Goal: Navigation & Orientation: Find specific page/section

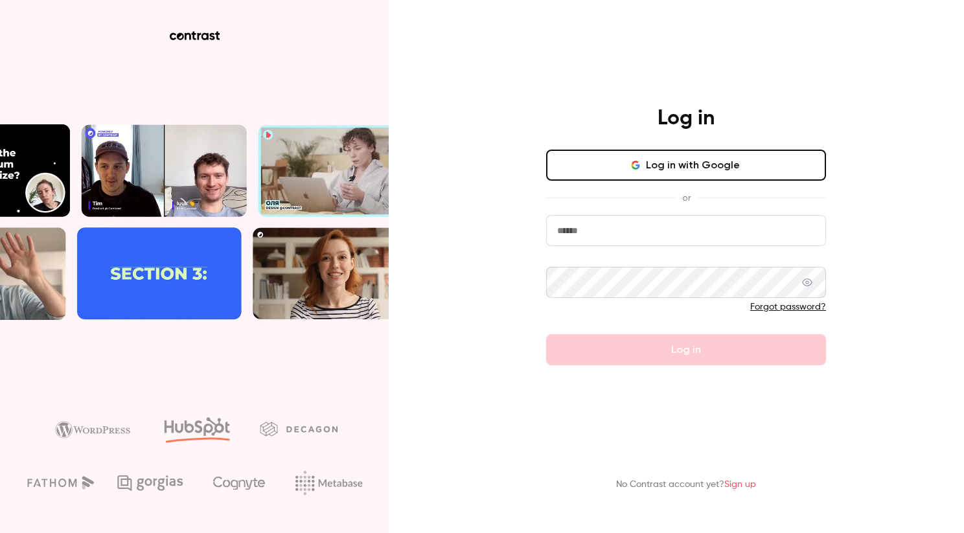
click at [611, 242] on input "email" at bounding box center [686, 230] width 280 height 31
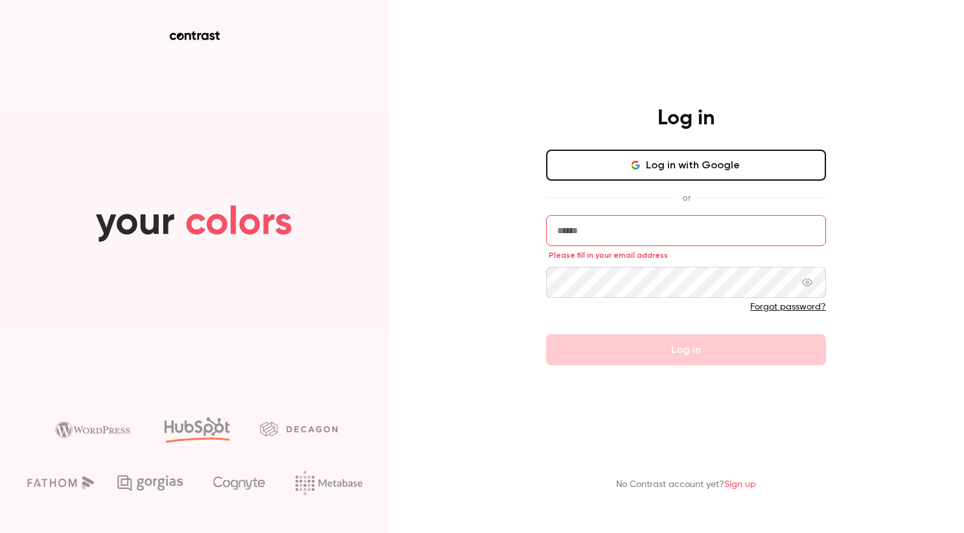
click at [718, 167] on button "Log in with Google" at bounding box center [686, 165] width 280 height 31
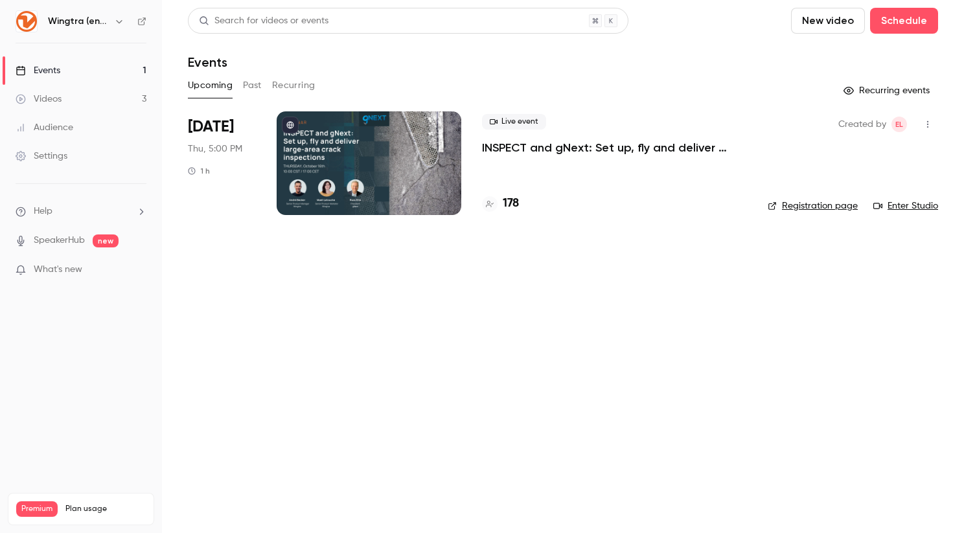
click at [247, 81] on button "Past" at bounding box center [252, 85] width 19 height 21
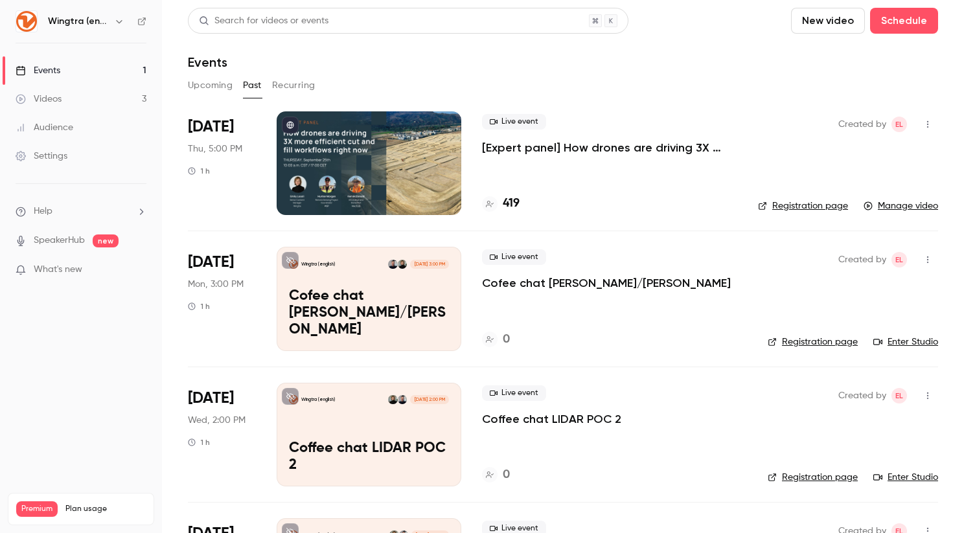
click at [203, 94] on button "Upcoming" at bounding box center [210, 85] width 45 height 21
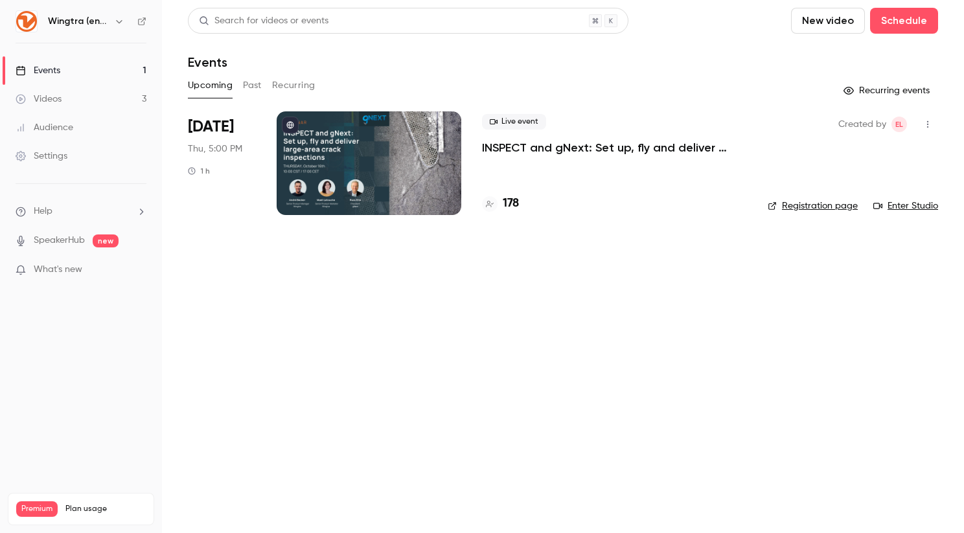
click at [71, 98] on link "Videos 3" at bounding box center [81, 99] width 162 height 29
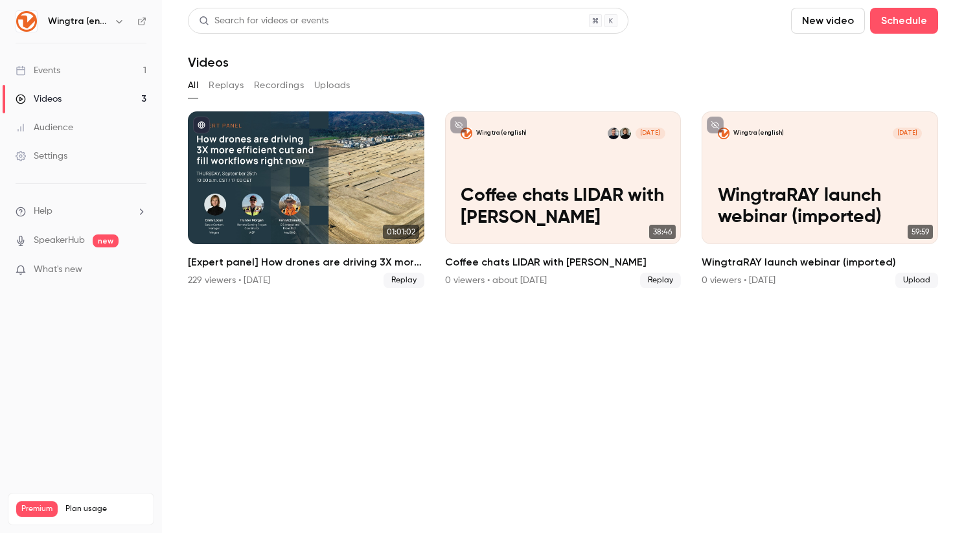
click at [82, 71] on link "Events 1" at bounding box center [81, 70] width 162 height 29
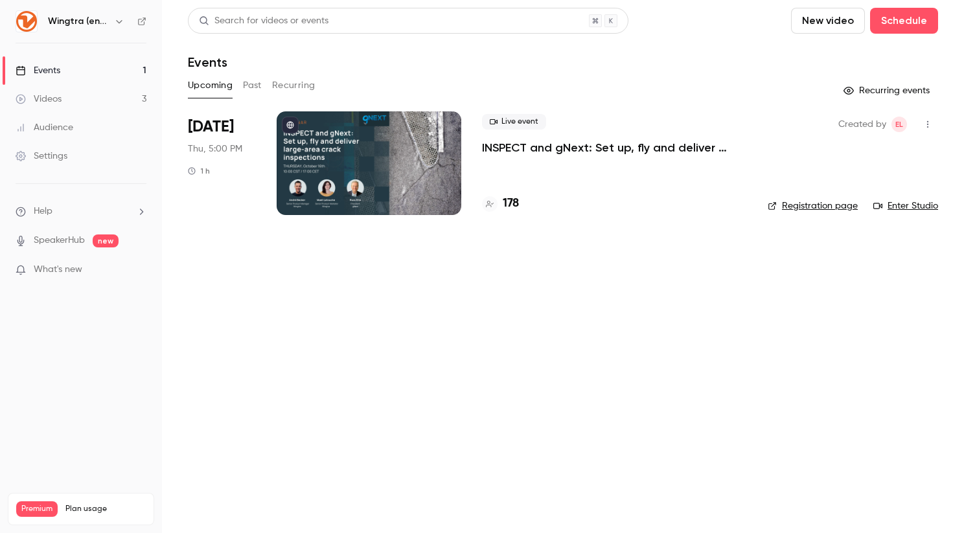
click at [255, 87] on button "Past" at bounding box center [252, 85] width 19 height 21
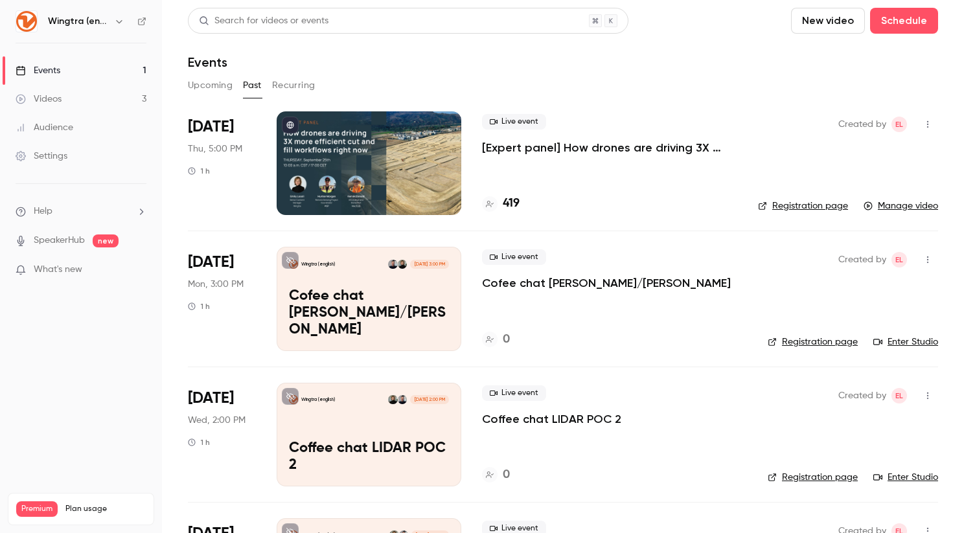
click at [117, 25] on icon "button" at bounding box center [119, 21] width 10 height 10
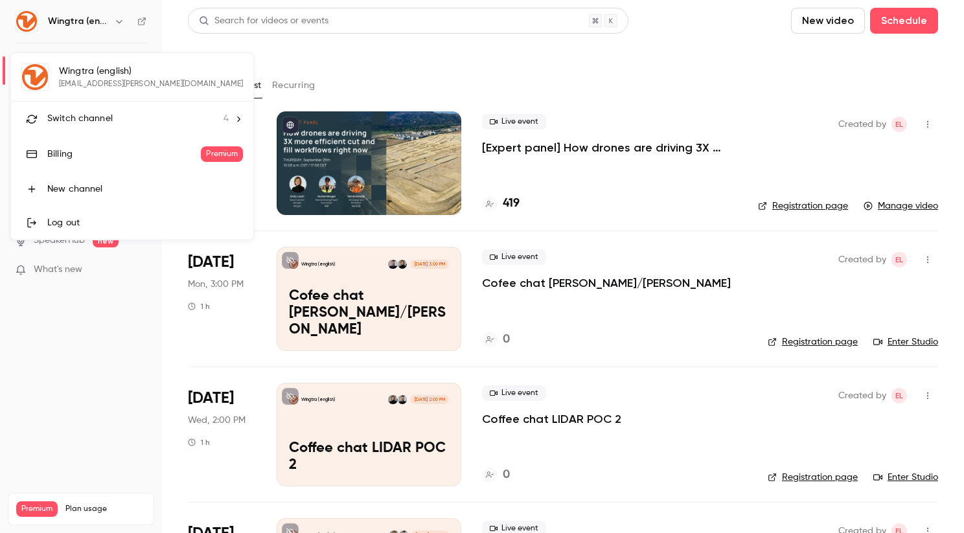
click at [102, 83] on div "Wingtra (english) [PERSON_NAME][EMAIL_ADDRESS][PERSON_NAME][DOMAIN_NAME] Switch…" at bounding box center [132, 146] width 242 height 187
click at [268, 44] on div at bounding box center [482, 266] width 964 height 533
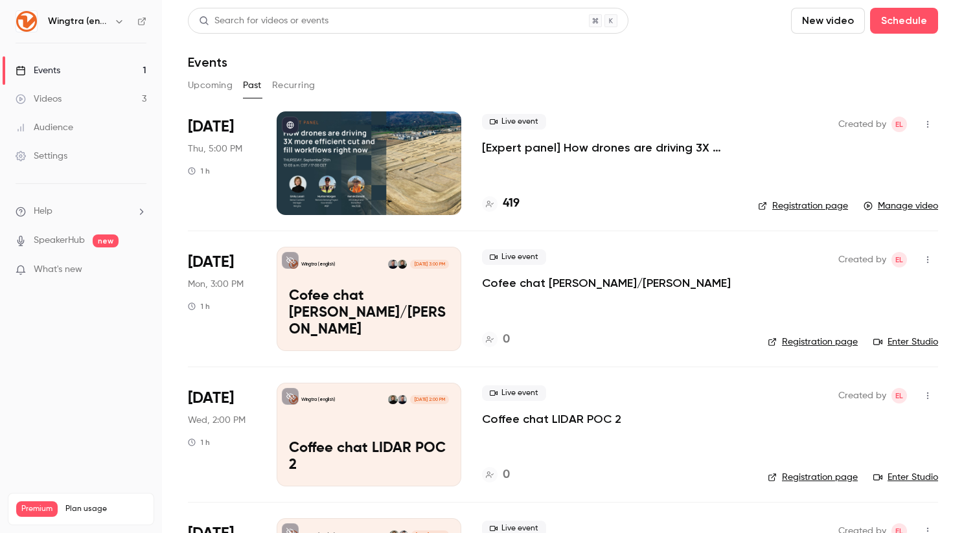
click at [113, 21] on button "button" at bounding box center [119, 22] width 16 height 16
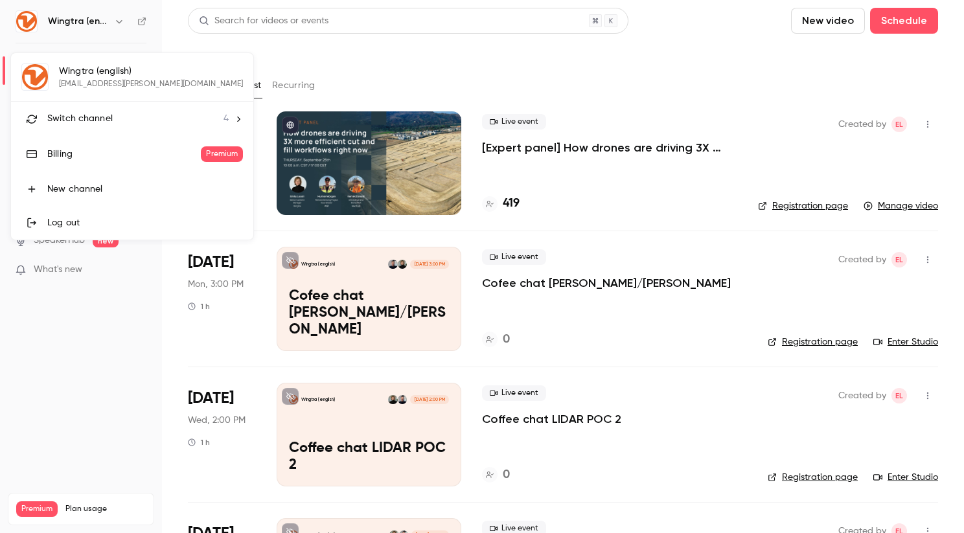
click at [137, 117] on div "Switch channel 4" at bounding box center [137, 119] width 181 height 14
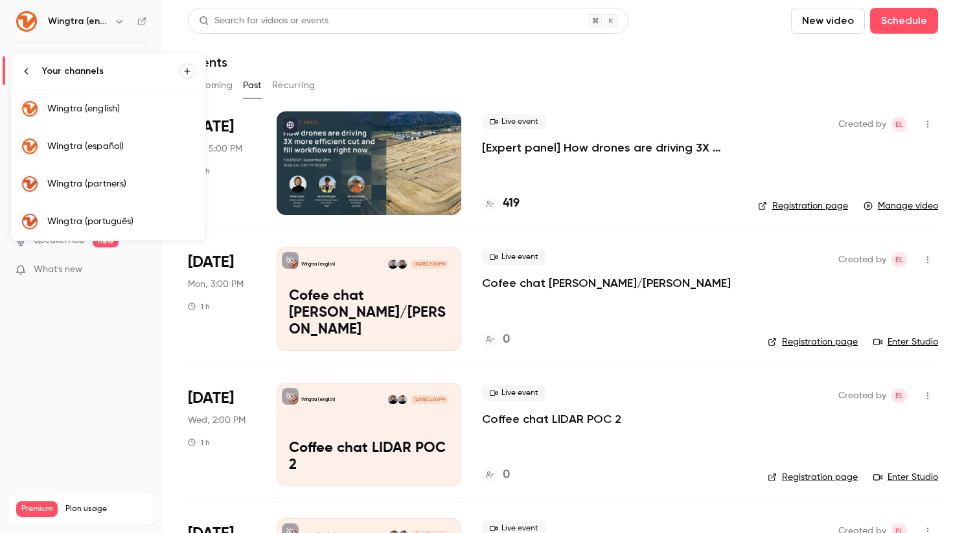
click at [135, 141] on div "Wingtra (español)" at bounding box center [121, 146] width 148 height 13
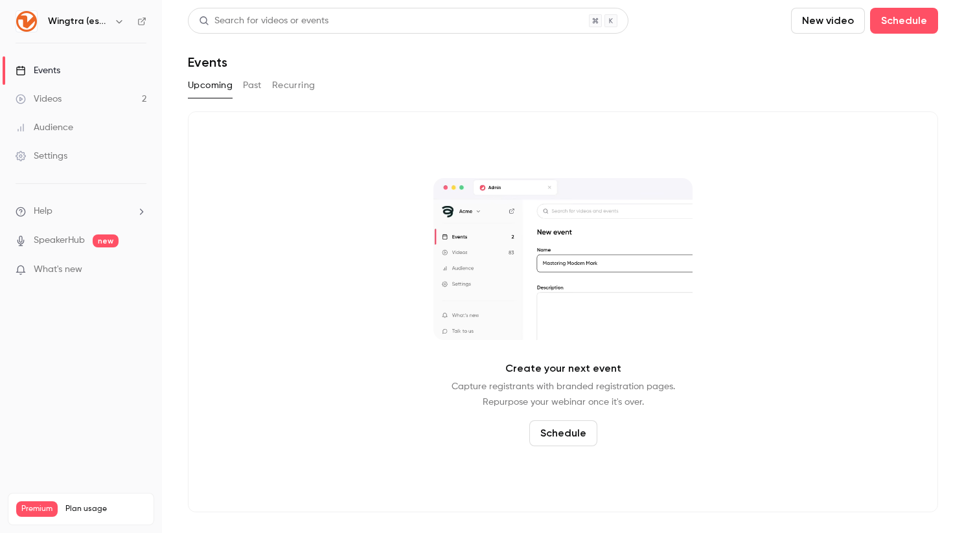
click at [117, 23] on icon "button" at bounding box center [119, 21] width 10 height 10
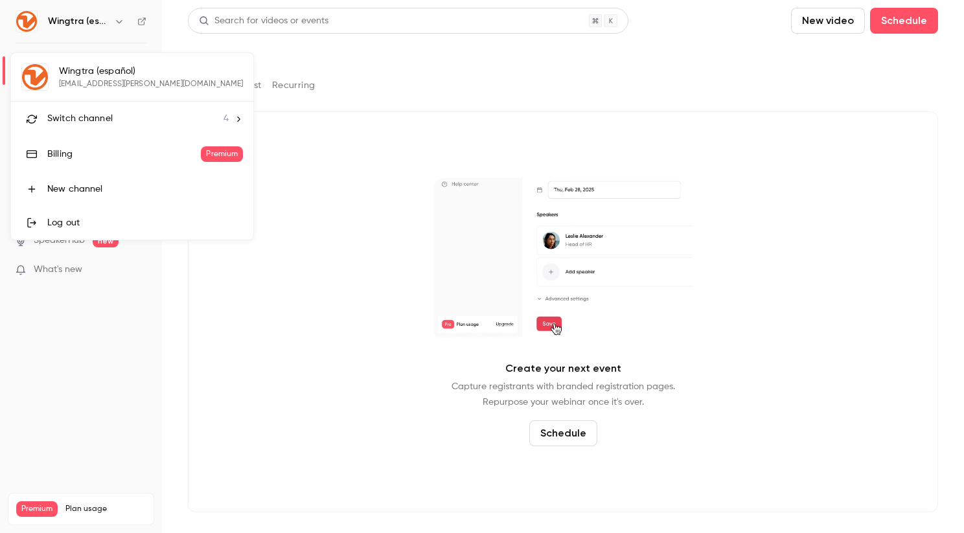
click at [112, 118] on div "Switch channel 4" at bounding box center [137, 119] width 181 height 14
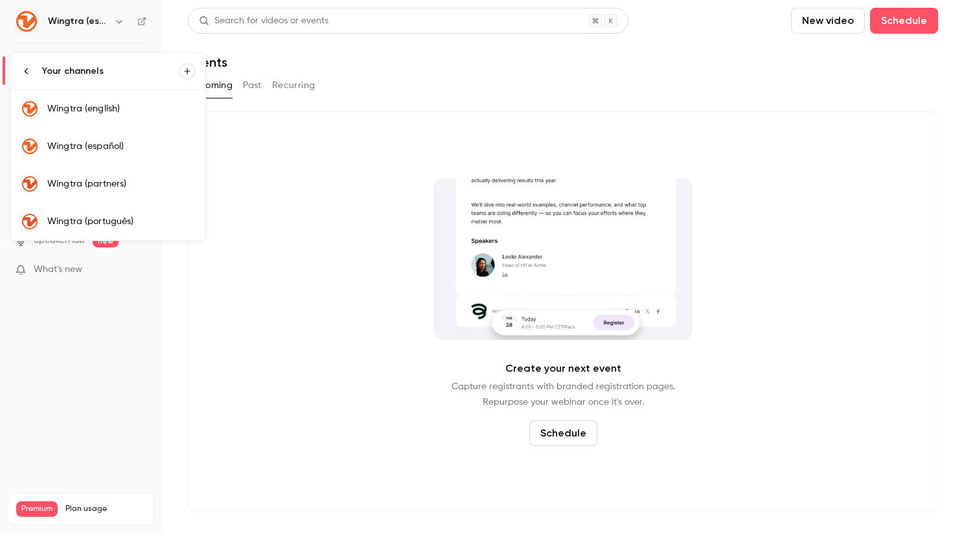
click at [107, 216] on div "Wingtra (português)" at bounding box center [121, 221] width 148 height 13
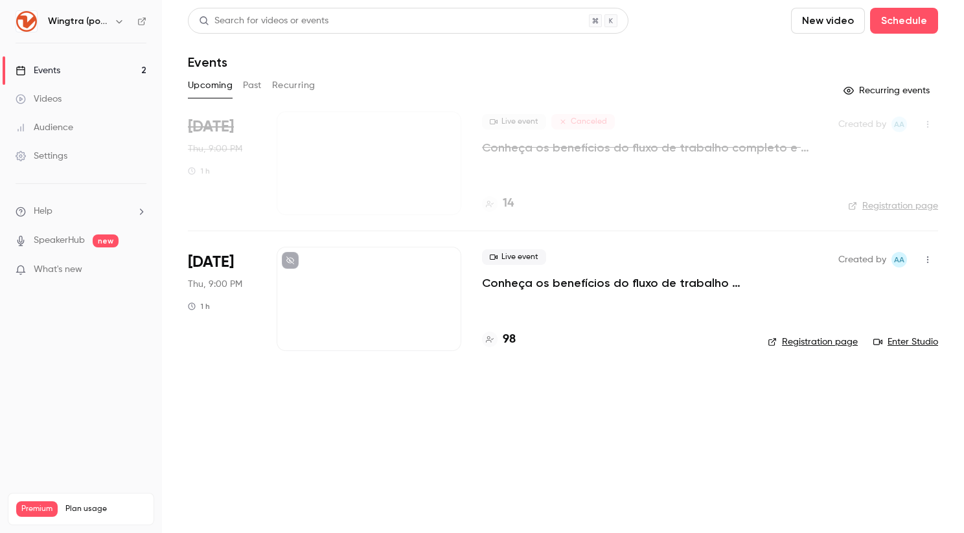
click at [594, 476] on main "Search for videos or events New video Schedule Events Upcoming Past Recurring R…" at bounding box center [563, 266] width 802 height 533
